Goal: Information Seeking & Learning: Learn about a topic

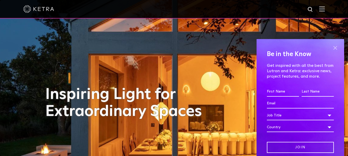
click at [332, 48] on span at bounding box center [335, 48] width 8 height 8
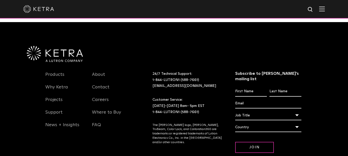
scroll to position [1068, 0]
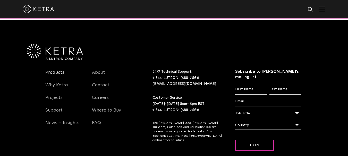
click at [59, 70] on link "Products" at bounding box center [54, 76] width 19 height 12
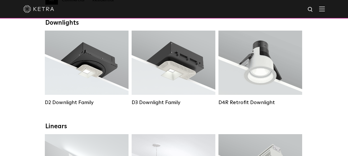
scroll to position [85, 0]
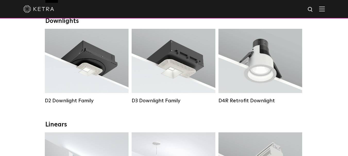
drag, startPoint x: 350, startPoint y: 18, endPoint x: 348, endPoint y: 29, distance: 11.2
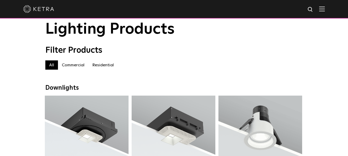
scroll to position [0, 0]
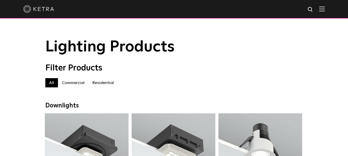
click at [73, 85] on label "Commercial" at bounding box center [73, 82] width 30 height 9
click at [103, 85] on label "Residential" at bounding box center [102, 82] width 29 height 9
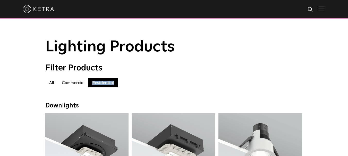
click at [325, 7] on img at bounding box center [322, 8] width 6 height 5
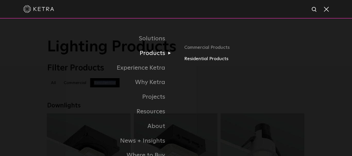
click at [192, 60] on link "Residential Products" at bounding box center [244, 58] width 120 height 7
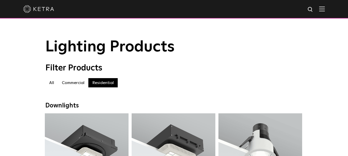
click at [325, 8] on img at bounding box center [322, 8] width 6 height 5
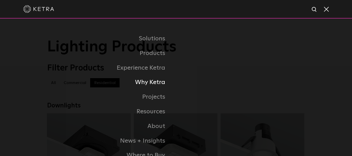
click at [151, 87] on link "Why Ketra" at bounding box center [111, 82] width 129 height 15
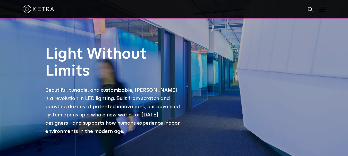
click at [325, 7] on img at bounding box center [322, 8] width 6 height 5
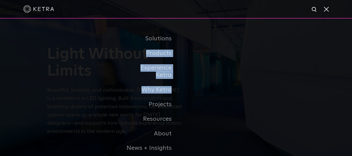
drag, startPoint x: 340, startPoint y: 36, endPoint x: 257, endPoint y: 87, distance: 97.2
click at [257, 87] on div "Solutions Commercial Residential Products Commercial Products Residential Produ…" at bounding box center [176, 101] width 352 height 165
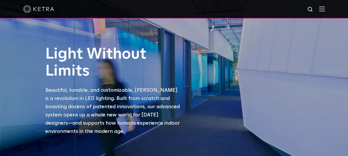
click at [257, 87] on div "Light Without Limits Beautiful, tunable, and customizable, [PERSON_NAME] is a r…" at bounding box center [174, 95] width 268 height 98
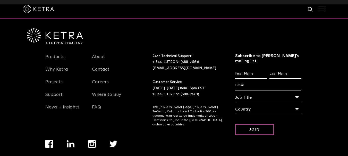
scroll to position [971, 0]
